Goal: Task Accomplishment & Management: Use online tool/utility

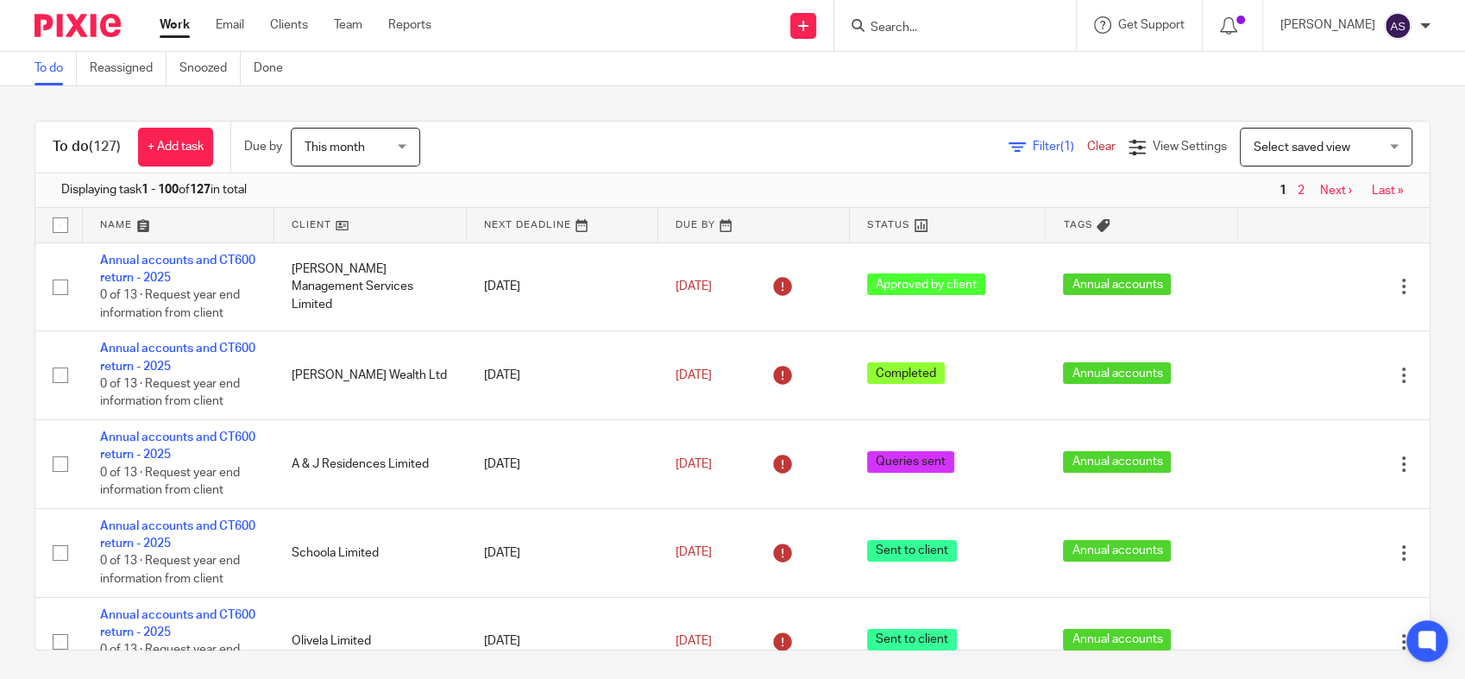
scroll to position [96, 0]
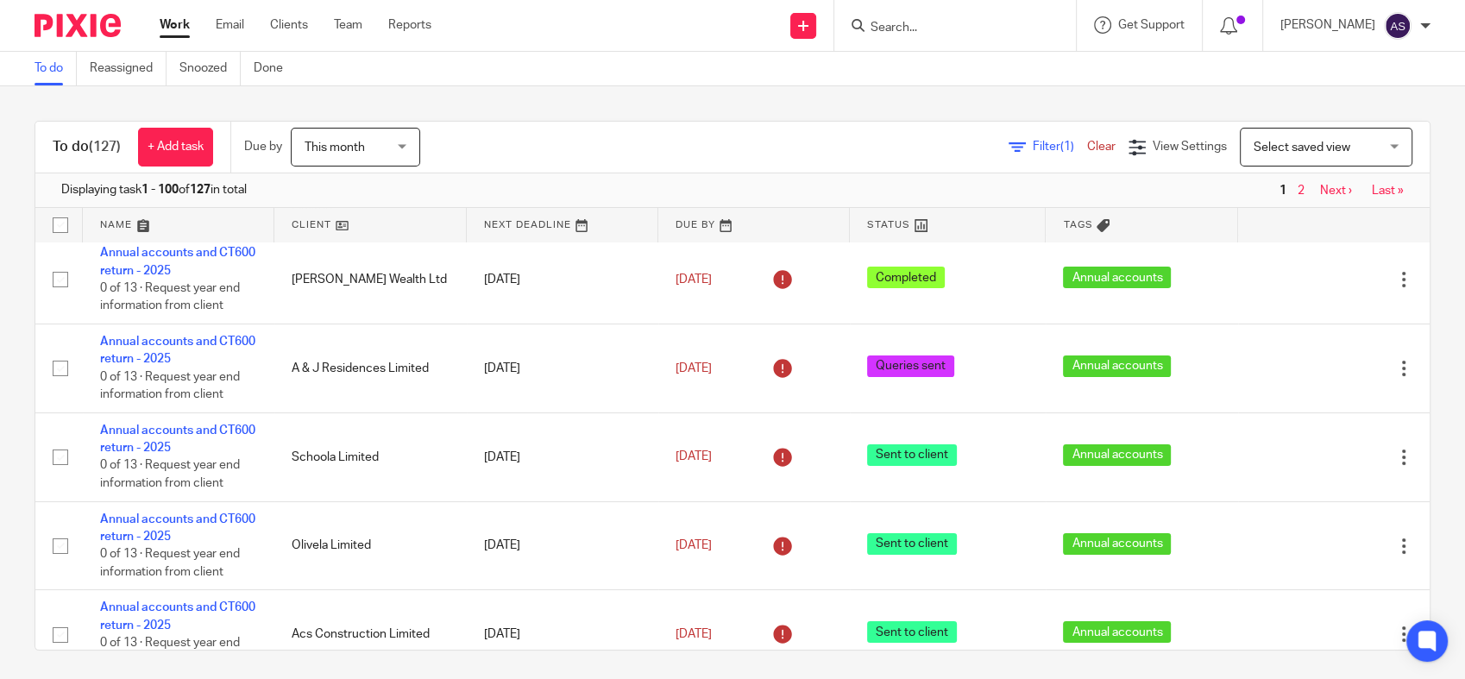
click at [974, 27] on input "Search" at bounding box center [946, 29] width 155 height 16
paste input "BLANCH RESIDENCES"
type input "BLANCH RESIDENCES"
click at [949, 71] on link at bounding box center [972, 67] width 214 height 26
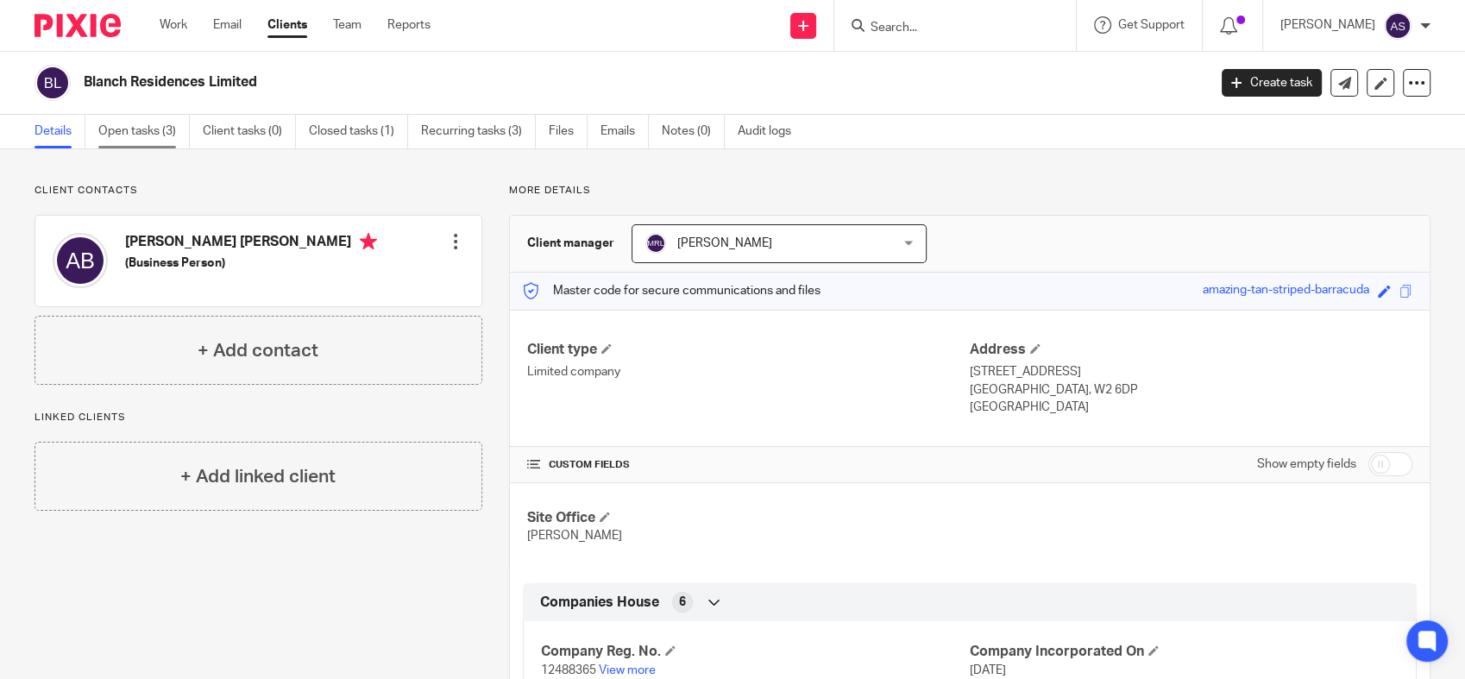
click at [148, 135] on link "Open tasks (3)" at bounding box center [143, 132] width 91 height 34
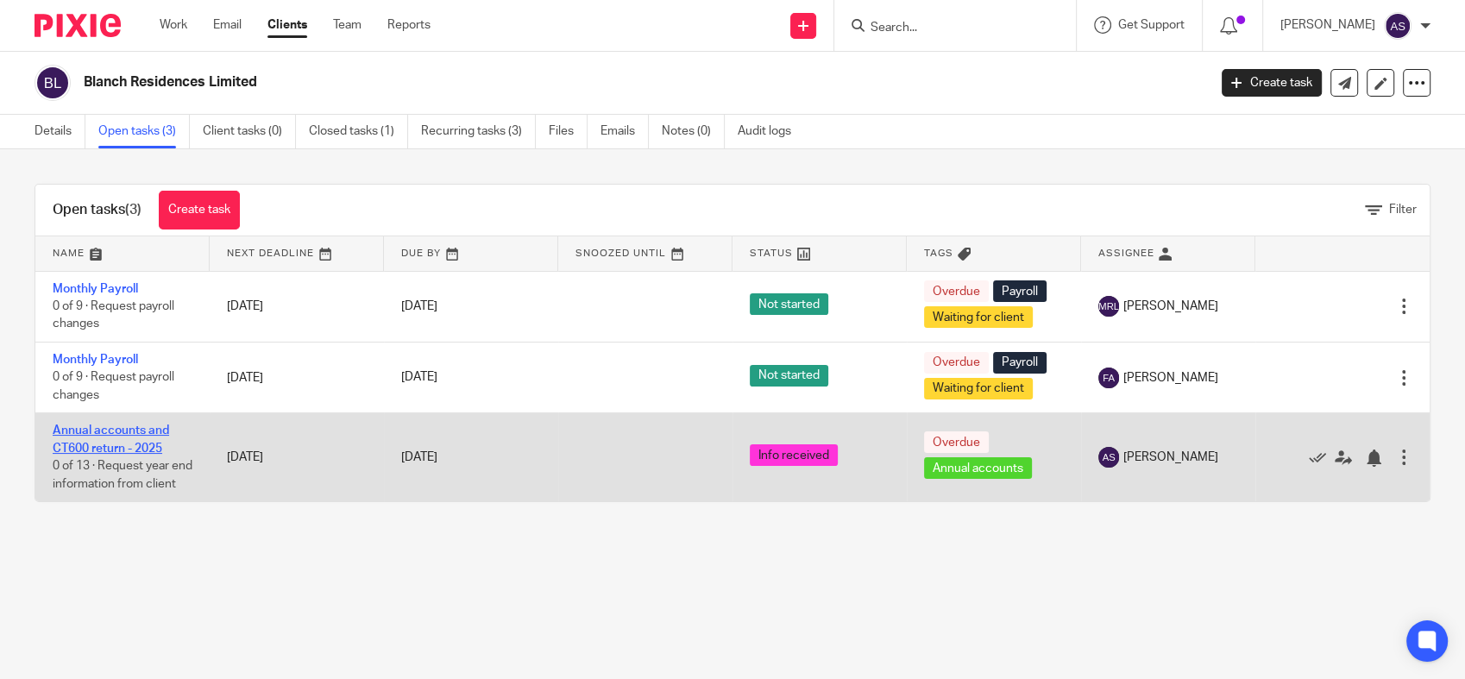
click at [124, 445] on link "Annual accounts and CT600 return - 2025" at bounding box center [111, 438] width 116 height 29
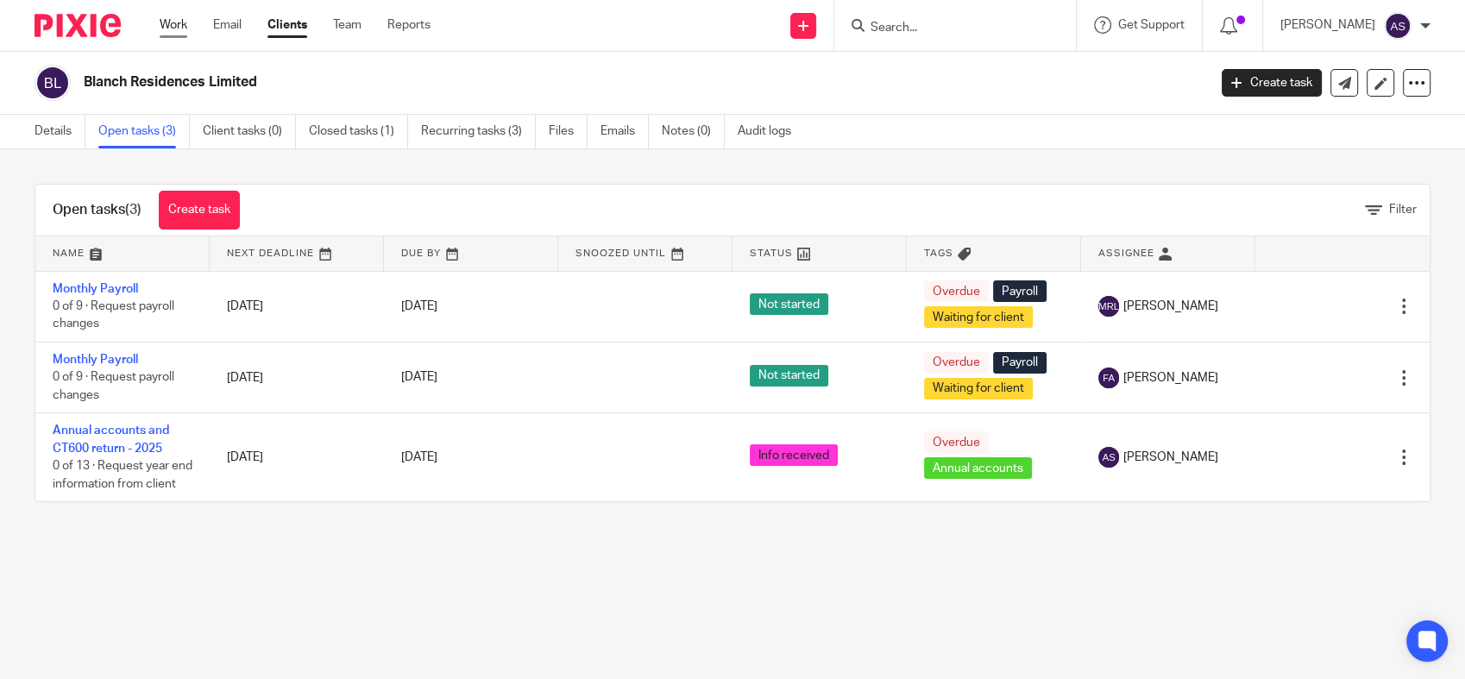
click at [179, 22] on link "Work" at bounding box center [174, 24] width 28 height 17
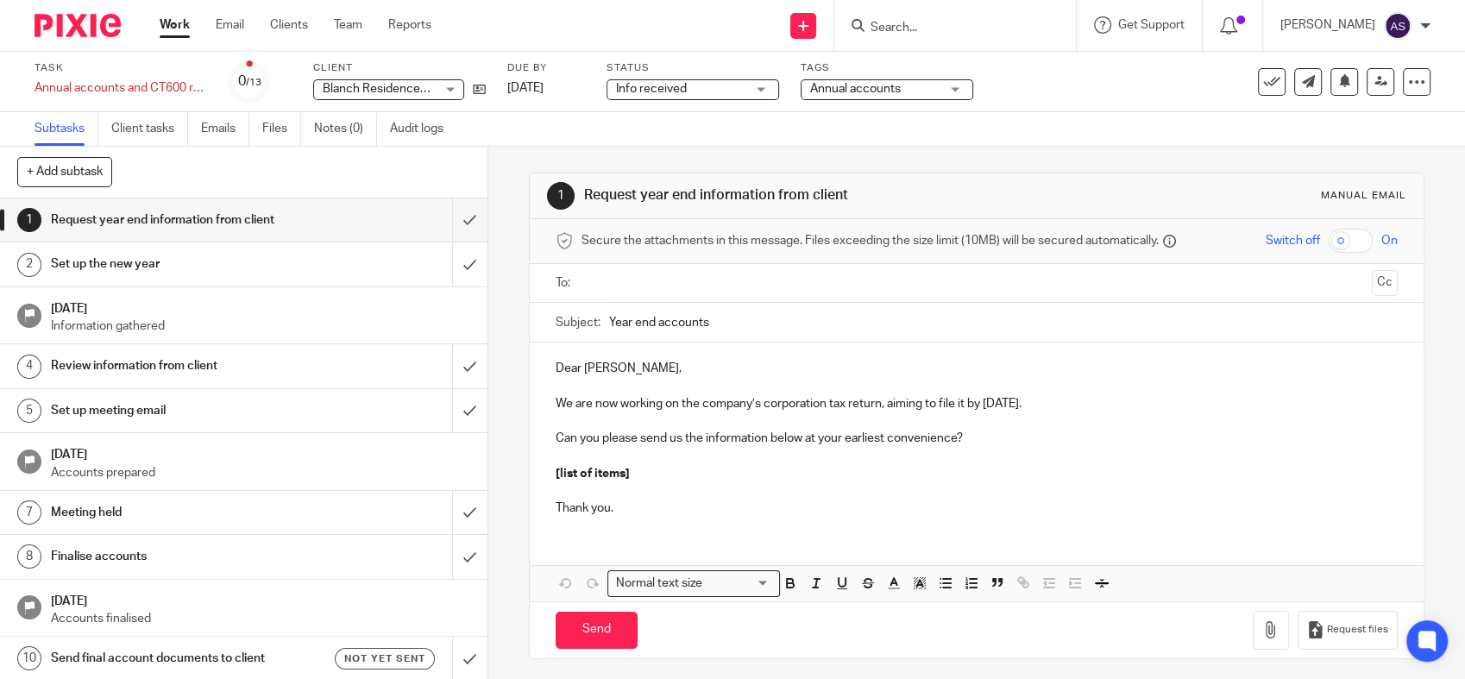
click at [669, 90] on span "Info received" at bounding box center [651, 89] width 71 height 12
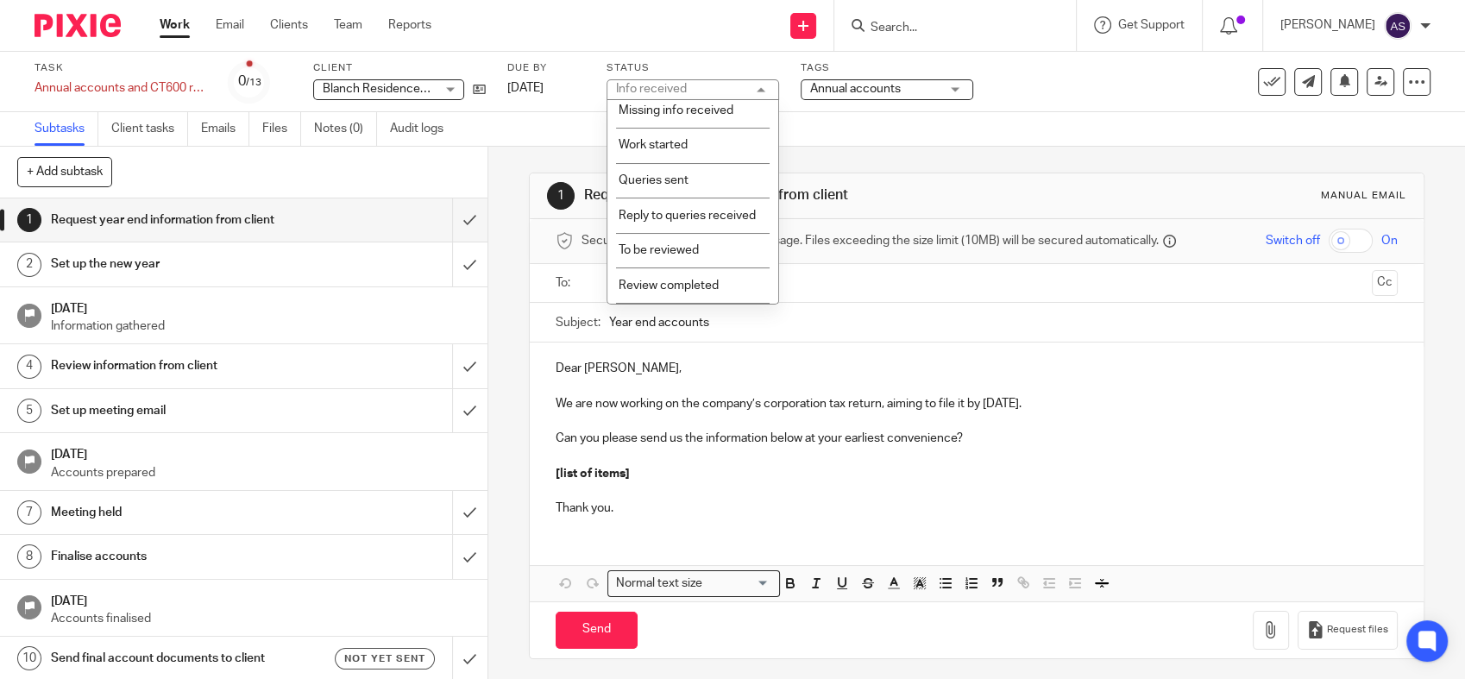
scroll to position [192, 0]
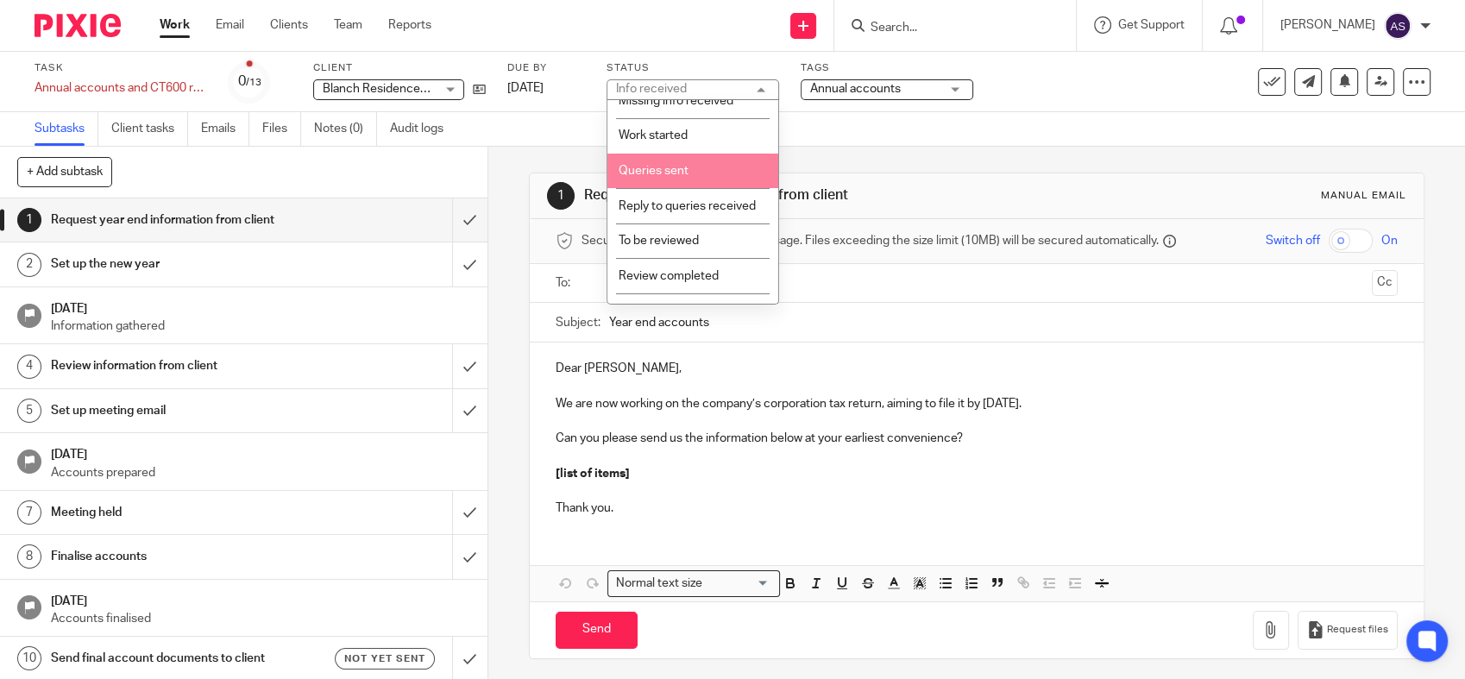
click at [669, 168] on span "Queries sent" at bounding box center [653, 171] width 70 height 12
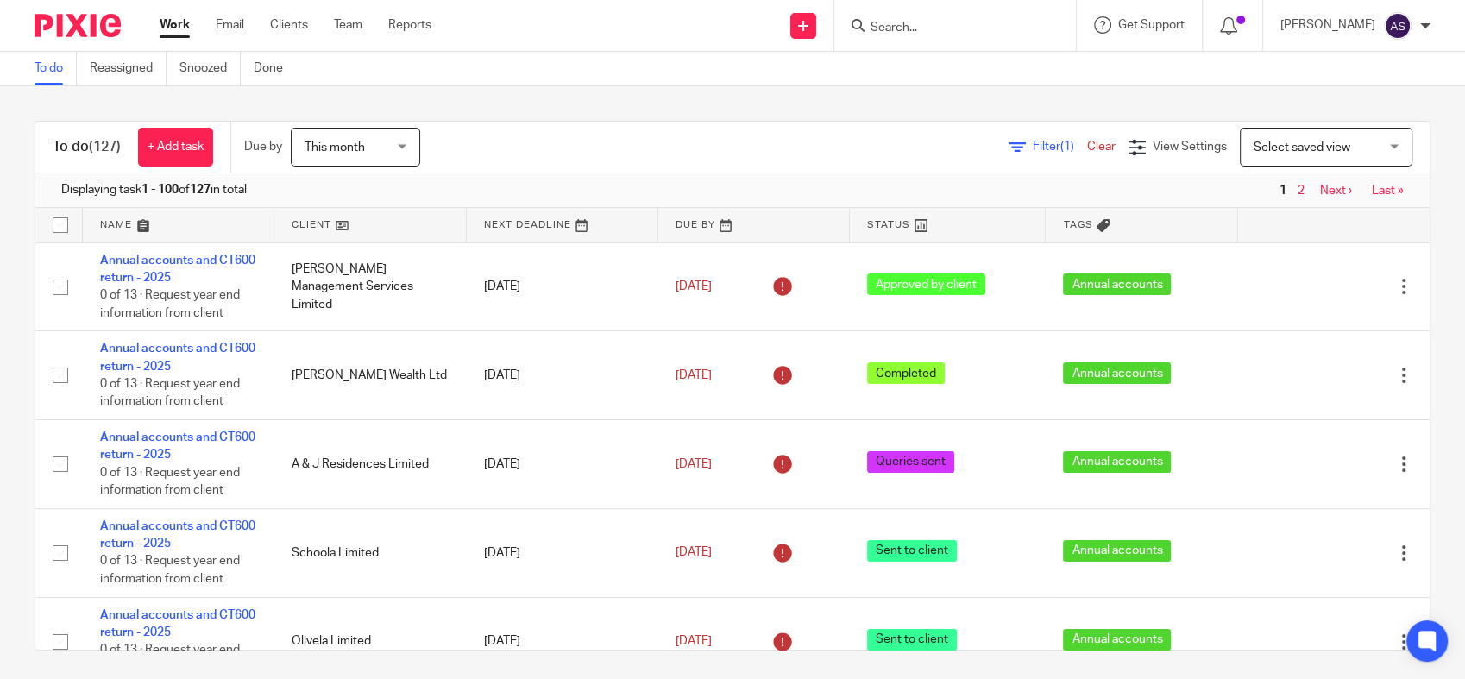
click at [675, 225] on link at bounding box center [754, 225] width 192 height 35
